Goal: Information Seeking & Learning: Learn about a topic

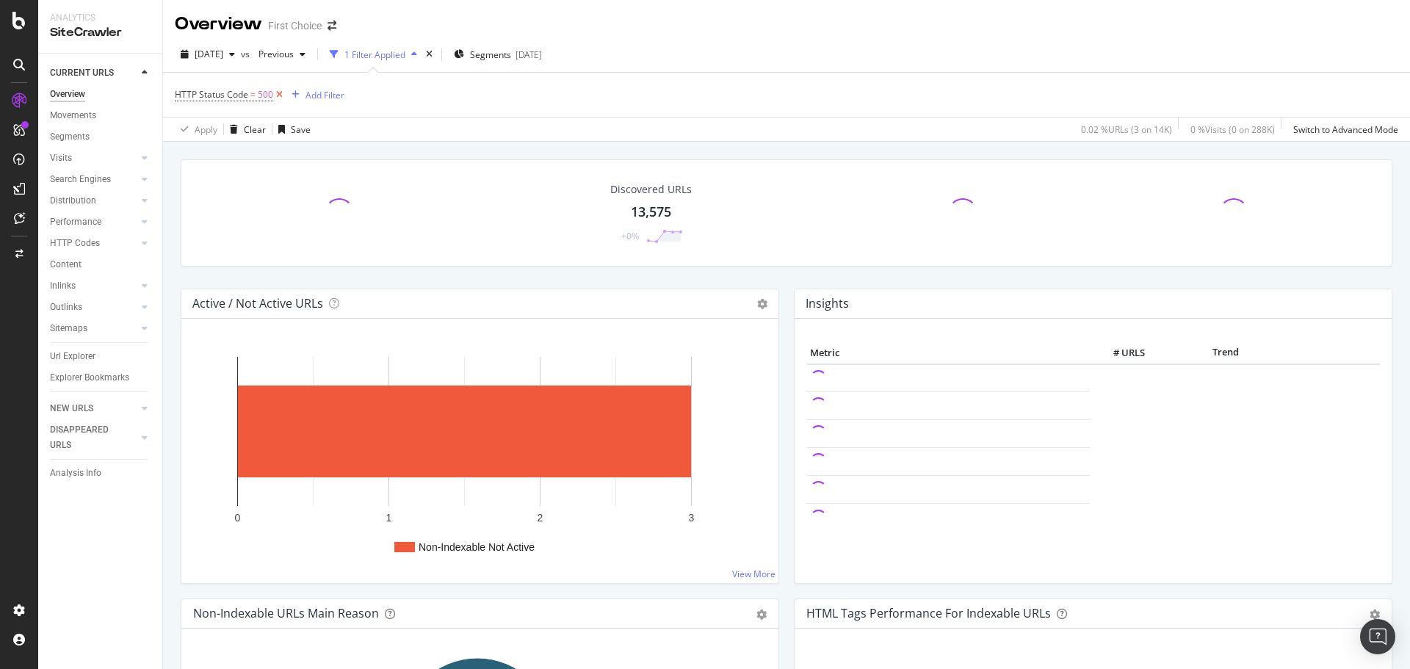
click at [278, 98] on icon at bounding box center [279, 94] width 12 height 15
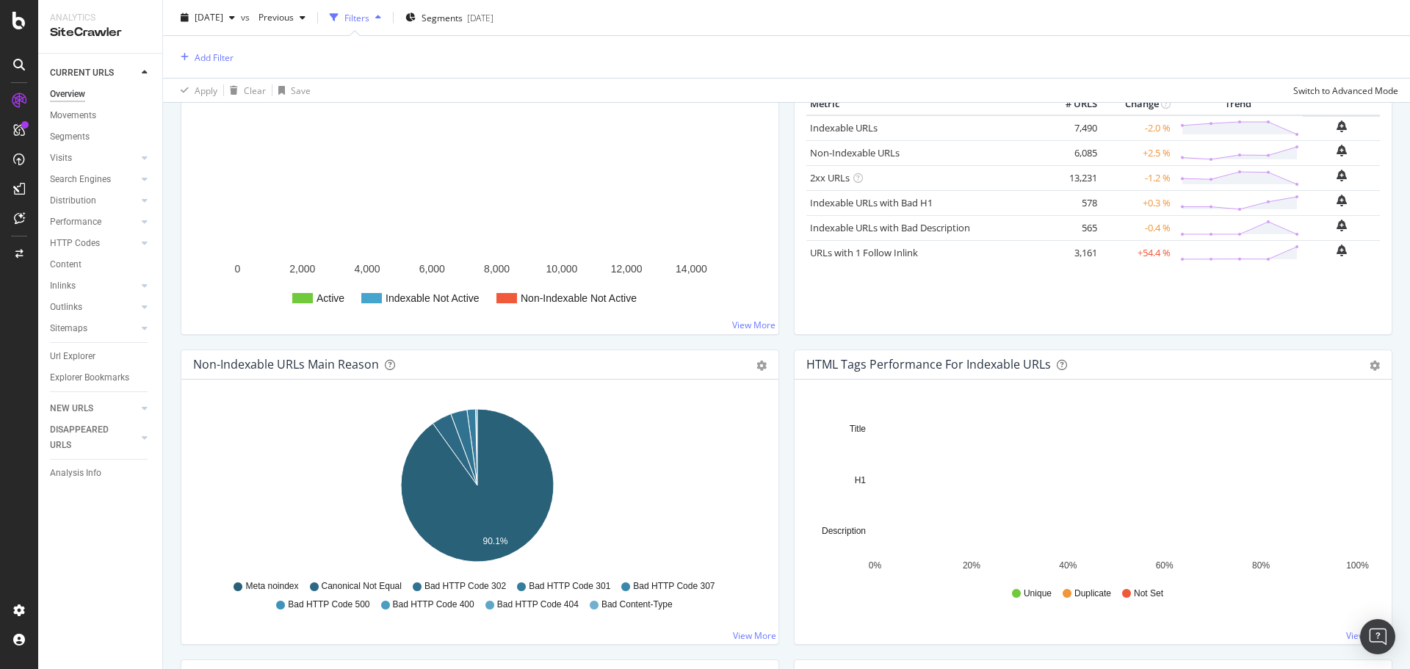
scroll to position [220, 0]
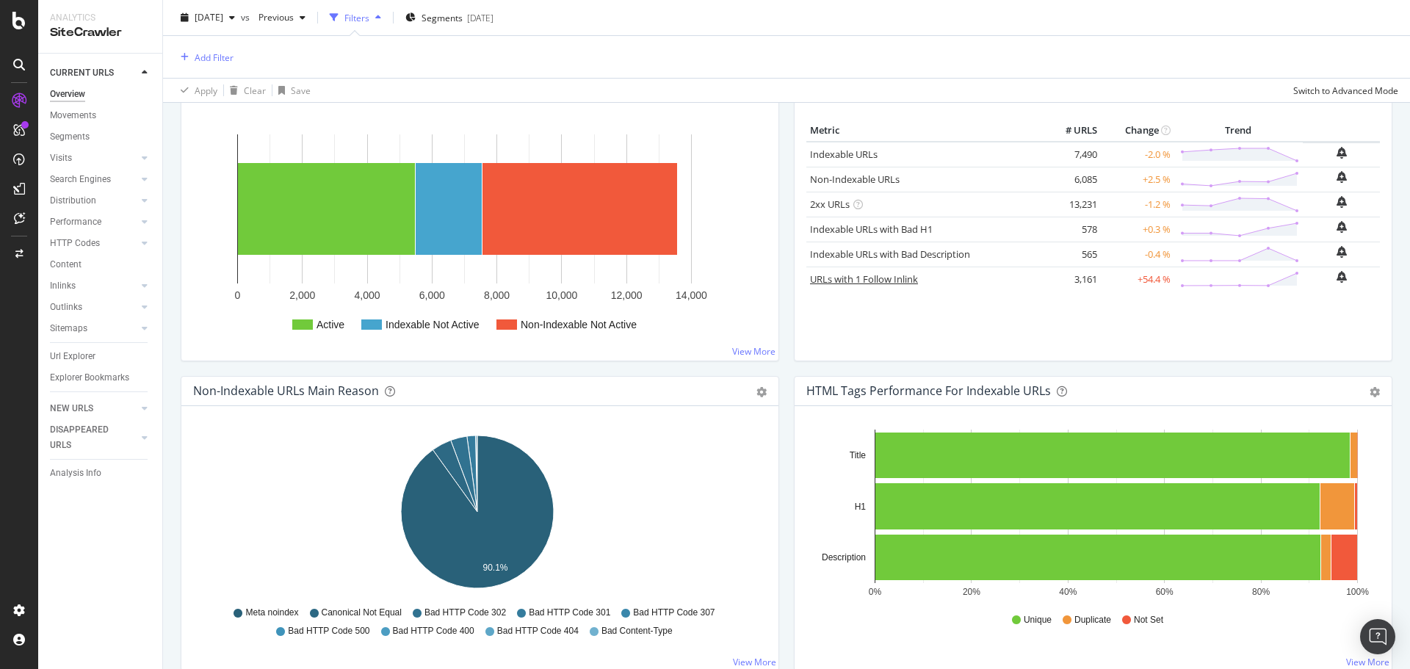
click at [903, 281] on link "URLs with 1 Follow Inlink" at bounding box center [864, 279] width 108 height 13
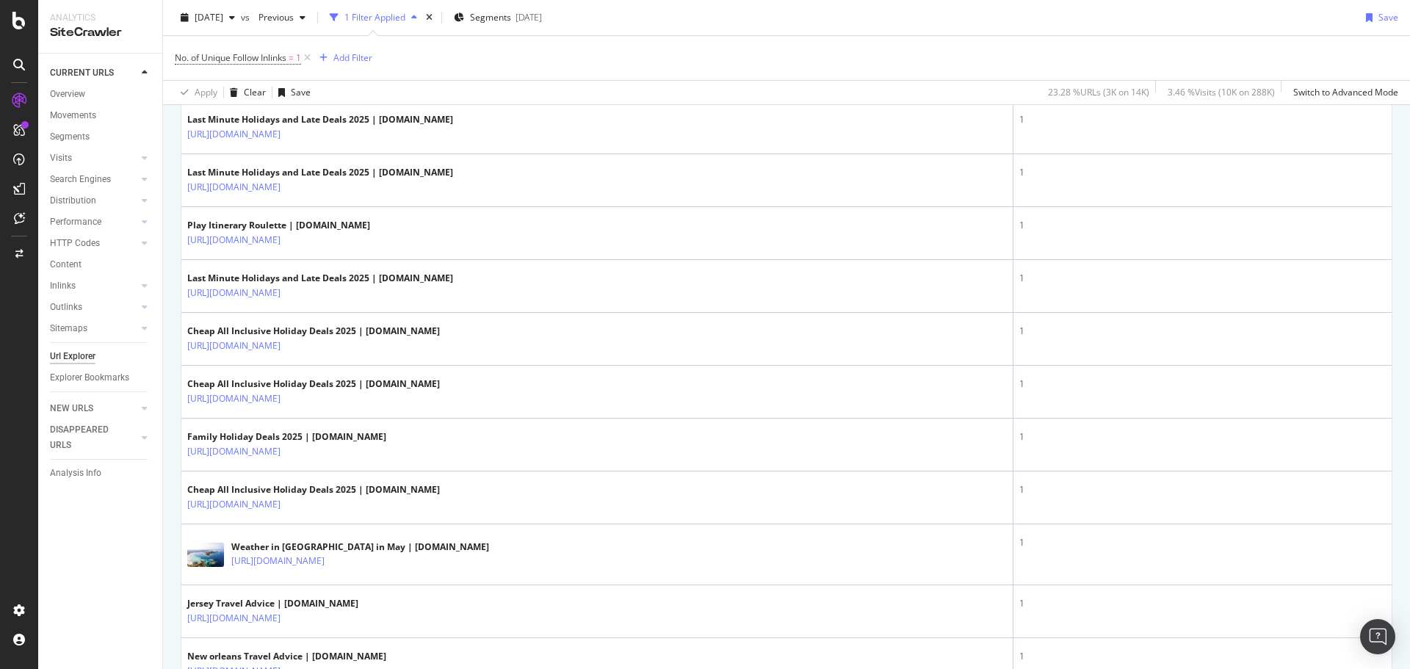
scroll to position [2204, 0]
